Goal: Information Seeking & Learning: Learn about a topic

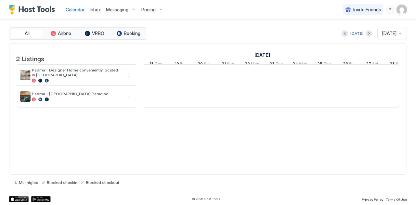
scroll to position [0, 361]
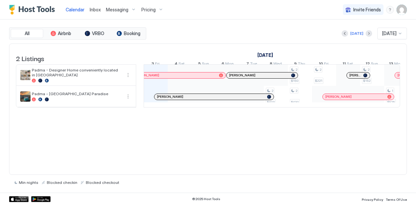
click at [74, 6] on div "Calendar" at bounding box center [75, 10] width 24 height 12
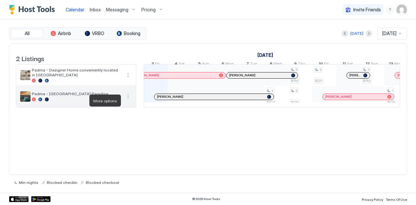
click at [131, 100] on button "More options" at bounding box center [128, 97] width 8 height 8
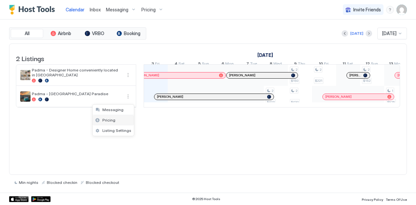
click at [114, 119] on div "Pricing" at bounding box center [113, 120] width 41 height 10
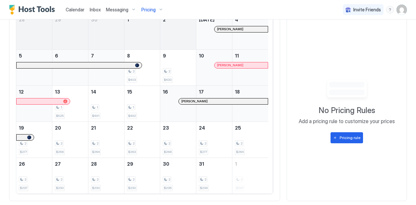
scroll to position [238, 0]
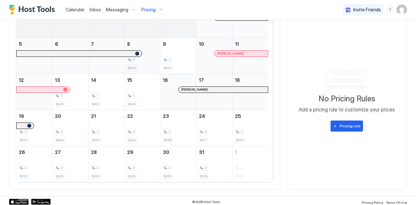
click at [147, 66] on div "2 $403" at bounding box center [142, 56] width 31 height 31
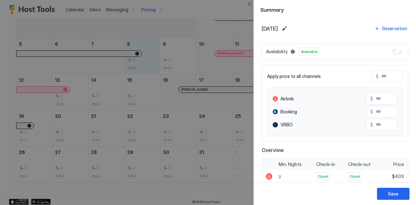
click at [171, 64] on div at bounding box center [208, 102] width 416 height 205
click at [96, 95] on div at bounding box center [208, 102] width 416 height 205
click at [90, 135] on div at bounding box center [208, 102] width 416 height 205
click at [180, 135] on div at bounding box center [208, 102] width 416 height 205
click at [250, 2] on button "Close" at bounding box center [250, 4] width 8 height 8
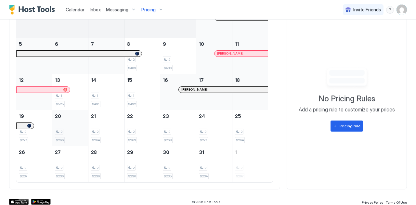
click at [63, 125] on div "2 $266" at bounding box center [70, 128] width 31 height 31
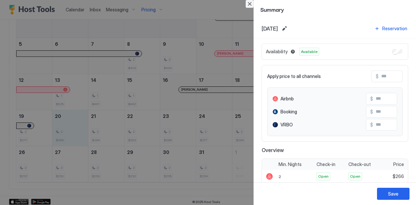
click at [250, 3] on button "Close" at bounding box center [250, 4] width 8 height 8
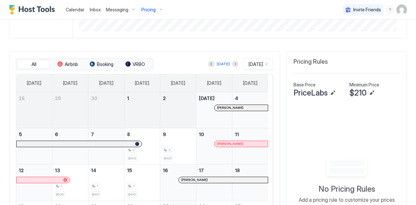
scroll to position [151, 0]
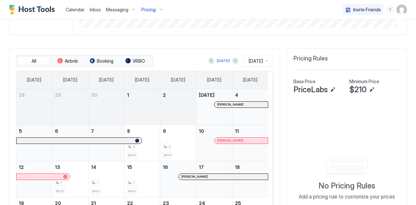
click at [232, 58] on div at bounding box center [235, 61] width 6 height 6
click at [232, 63] on div at bounding box center [235, 61] width 6 height 6
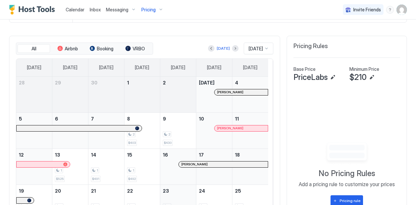
scroll to position [160, 0]
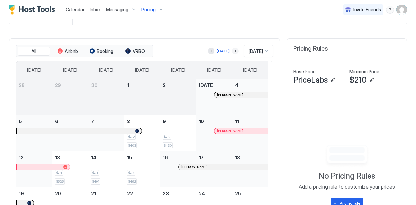
click at [232, 50] on button "Next month" at bounding box center [235, 51] width 6 height 6
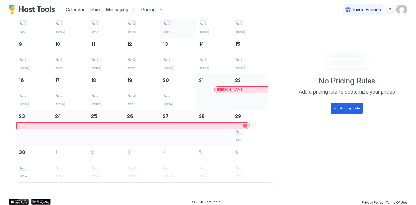
scroll to position [0, 0]
